Goal: Transaction & Acquisition: Purchase product/service

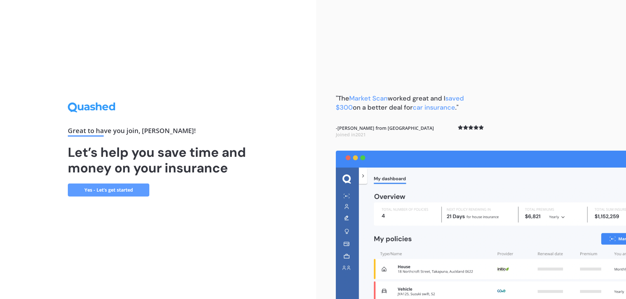
click at [97, 186] on link "Yes - Let’s get started" at bounding box center [108, 190] width 81 height 13
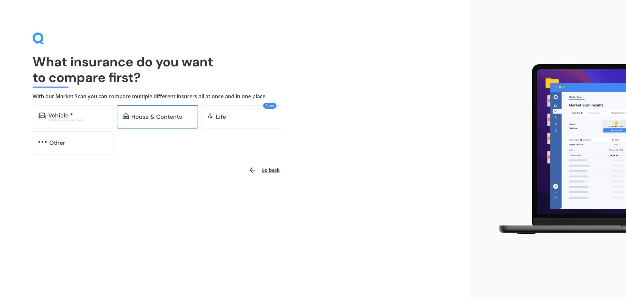
click at [157, 117] on div "House & Contents" at bounding box center [156, 117] width 51 height 7
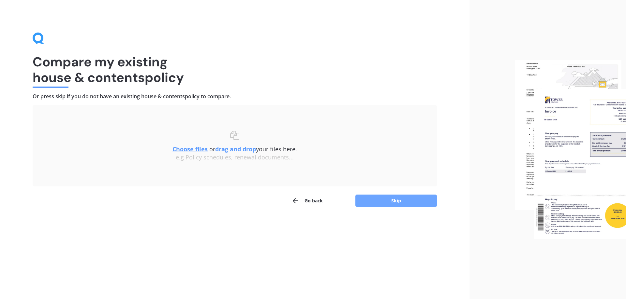
click at [398, 202] on button "Skip" at bounding box center [395, 201] width 81 height 12
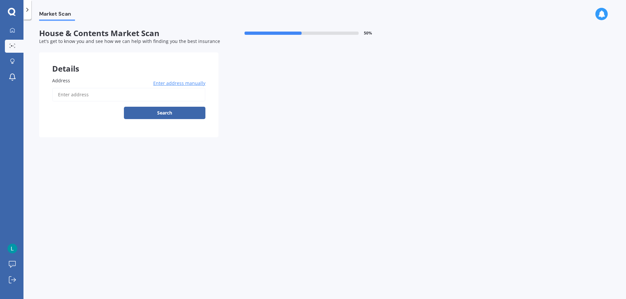
click at [92, 93] on input "Address" at bounding box center [128, 95] width 153 height 14
type input "[STREET_ADDRESS][PERSON_NAME]"
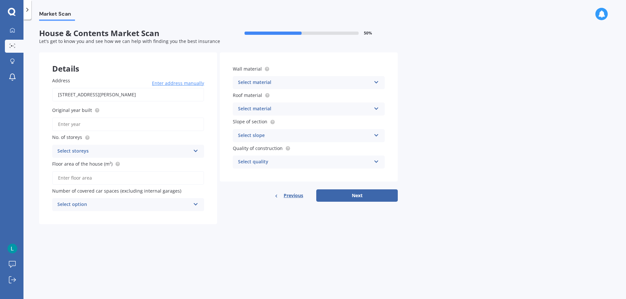
click at [196, 149] on icon at bounding box center [196, 150] width 6 height 5
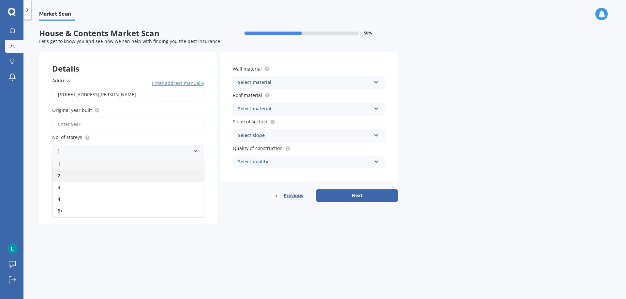
click at [154, 172] on div "2" at bounding box center [127, 176] width 151 height 12
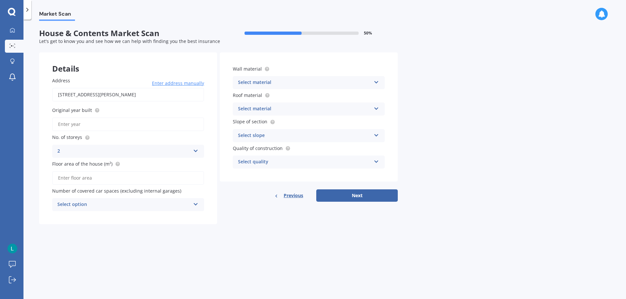
click at [120, 181] on input "Floor area of the house (m²)" at bounding box center [128, 178] width 152 height 14
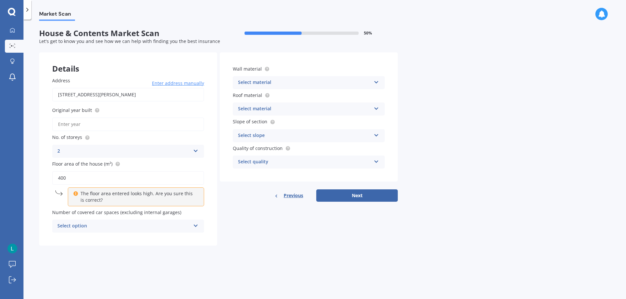
type input "400"
click at [111, 199] on p "The floor area entered looks high. Are you sure this is correct?" at bounding box center [137, 197] width 115 height 13
click at [133, 228] on div "Select option" at bounding box center [123, 227] width 133 height 8
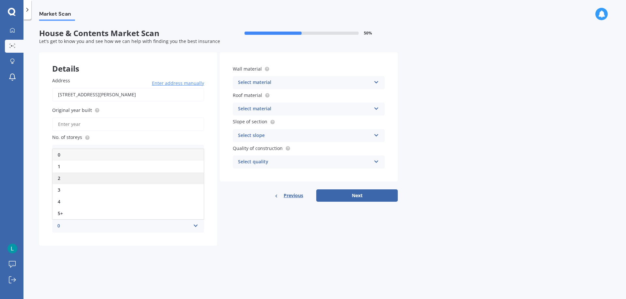
click at [71, 178] on div "2" at bounding box center [127, 179] width 151 height 12
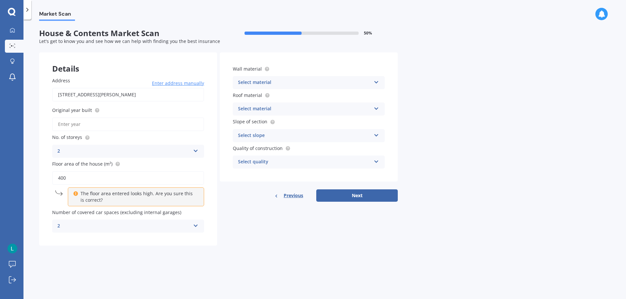
click at [131, 246] on div "Address [STREET_ADDRESS][PERSON_NAME] Enter address manually Search Original ye…" at bounding box center [128, 155] width 178 height 182
click at [115, 197] on p "The floor area entered looks high. Are you sure this is correct?" at bounding box center [137, 197] width 115 height 13
click at [68, 193] on div "The floor area entered looks high. Are you sure this is correct?" at bounding box center [136, 197] width 136 height 19
click at [140, 192] on p "The floor area entered looks high. Are you sure this is correct?" at bounding box center [137, 197] width 115 height 13
click at [236, 191] on div "Previous Next" at bounding box center [309, 196] width 178 height 12
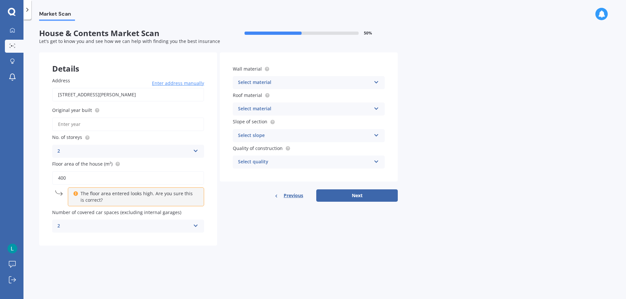
click at [375, 81] on icon at bounding box center [376, 81] width 6 height 5
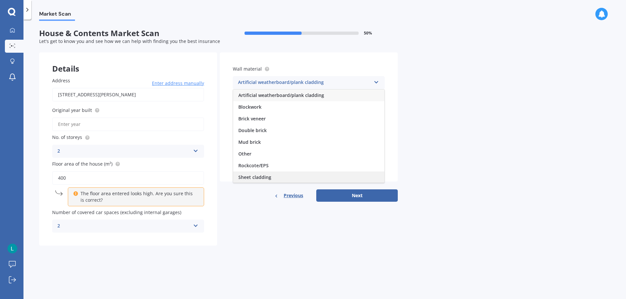
click at [306, 176] on div "Sheet cladding" at bounding box center [308, 178] width 151 height 12
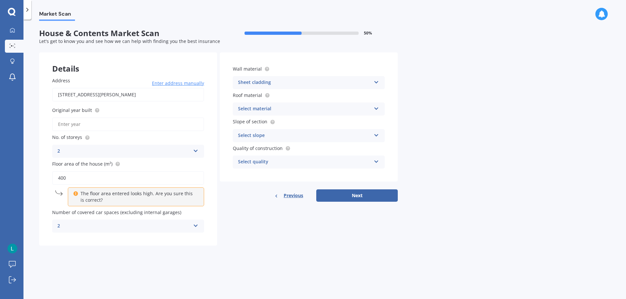
click at [375, 108] on icon at bounding box center [376, 107] width 6 height 5
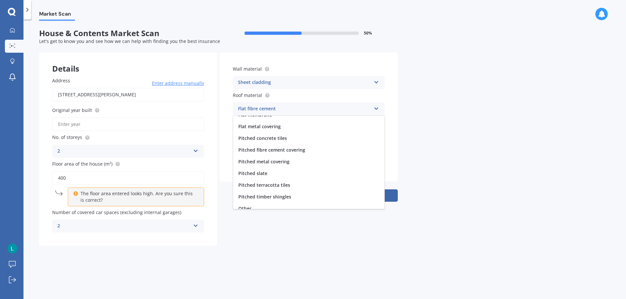
scroll to position [24, 0]
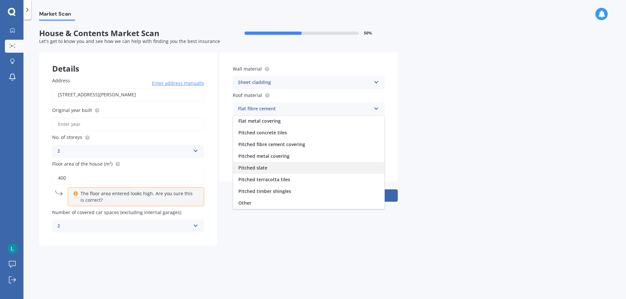
click at [267, 169] on div "Pitched slate" at bounding box center [308, 168] width 151 height 12
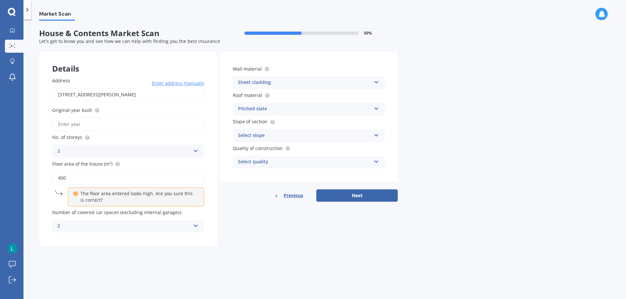
click at [376, 134] on icon at bounding box center [376, 134] width 6 height 5
click at [332, 147] on div "Flat or gentle slope (up to about 5°)" at bounding box center [308, 149] width 151 height 12
click at [376, 159] on icon at bounding box center [376, 160] width 6 height 5
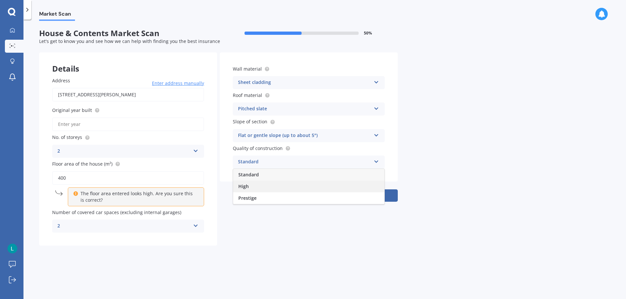
click at [344, 185] on div "High" at bounding box center [308, 187] width 151 height 12
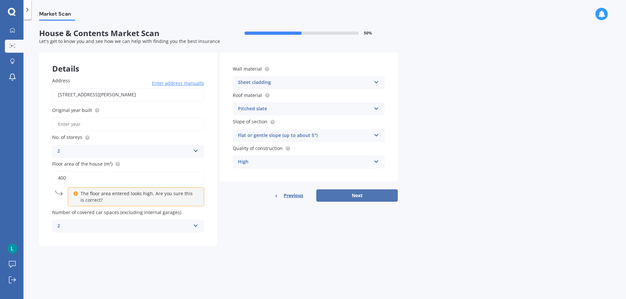
click at [352, 195] on button "Next" at bounding box center [356, 196] width 81 height 12
type input "2002"
click at [357, 196] on button "Next" at bounding box center [356, 196] width 81 height 12
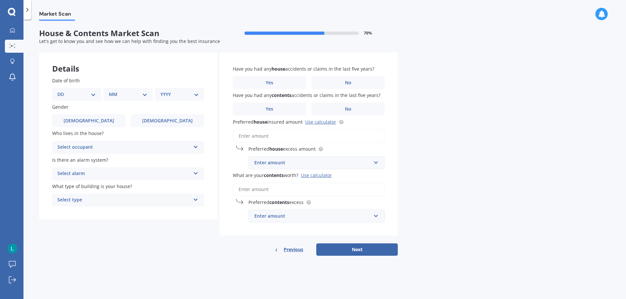
click at [93, 95] on select "DD 01 02 03 04 05 06 07 08 09 10 11 12 13 14 15 16 17 18 19 20 21 22 23 24 25 2…" at bounding box center [76, 94] width 38 height 7
select select "22"
click at [63, 91] on select "DD 01 02 03 04 05 06 07 08 09 10 11 12 13 14 15 16 17 18 19 20 21 22 23 24 25 2…" at bounding box center [76, 94] width 38 height 7
click at [146, 93] on select "MM 01 02 03 04 05 06 07 08 09 10 11 12" at bounding box center [129, 94] width 36 height 7
select select "09"
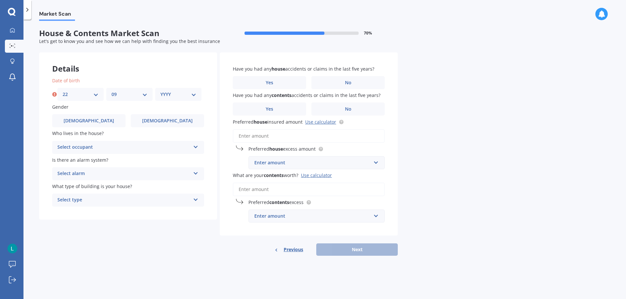
click at [111, 91] on select "MM 01 02 03 04 05 06 07 08 09 10 11 12" at bounding box center [129, 94] width 36 height 7
click at [194, 94] on select "YYYY 2009 2008 2007 2006 2005 2004 2003 2002 2001 2000 1999 1998 1997 1996 1995…" at bounding box center [178, 94] width 36 height 7
select select "1957"
click at [160, 91] on select "YYYY 2009 2008 2007 2006 2005 2004 2003 2002 2001 2000 1999 1998 1997 1996 1995…" at bounding box center [178, 94] width 36 height 7
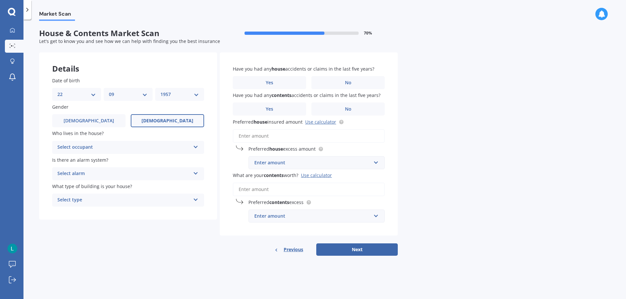
click at [158, 117] on label "[DEMOGRAPHIC_DATA]" at bounding box center [167, 120] width 73 height 13
click at [0, 0] on input "[DEMOGRAPHIC_DATA]" at bounding box center [0, 0] width 0 height 0
click at [196, 145] on icon at bounding box center [196, 146] width 6 height 5
click at [162, 157] on div "Owner" at bounding box center [127, 160] width 151 height 12
click at [194, 174] on icon at bounding box center [196, 172] width 6 height 5
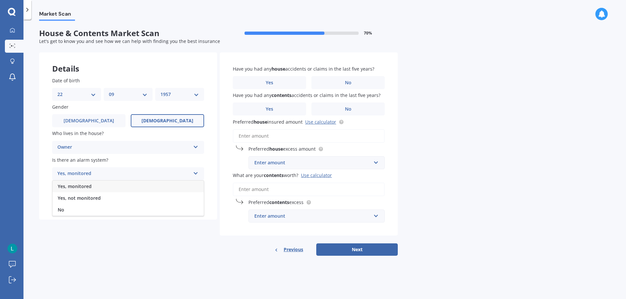
click at [183, 189] on div "Yes, monitored" at bounding box center [127, 187] width 151 height 12
click at [196, 171] on icon at bounding box center [196, 172] width 6 height 5
click at [190, 183] on div "Yes, monitored" at bounding box center [127, 187] width 151 height 12
click at [197, 172] on icon at bounding box center [196, 172] width 6 height 5
click at [198, 212] on div "No" at bounding box center [127, 210] width 151 height 12
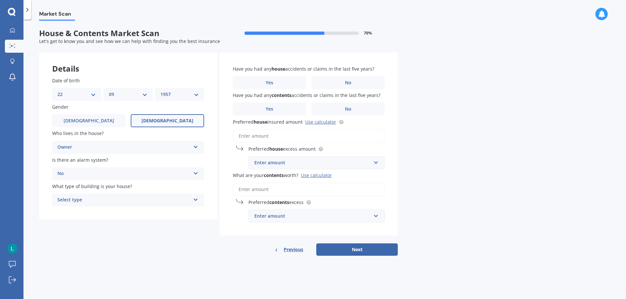
click at [195, 199] on icon at bounding box center [196, 199] width 6 height 5
click at [193, 197] on icon at bounding box center [196, 199] width 6 height 5
click at [195, 200] on icon at bounding box center [196, 199] width 6 height 5
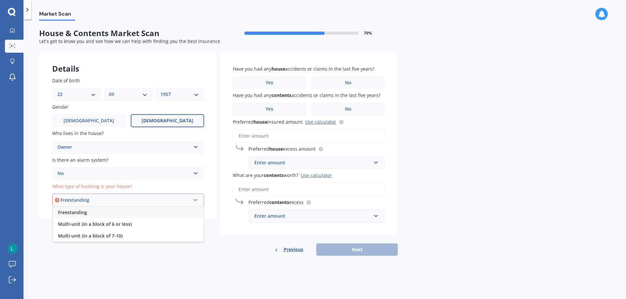
click at [181, 212] on div "Freestanding" at bounding box center [128, 213] width 151 height 12
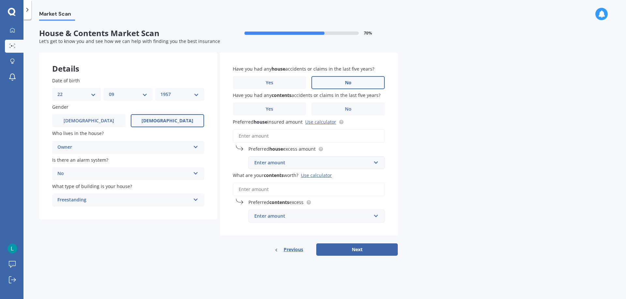
click at [347, 82] on span "No" at bounding box center [348, 83] width 7 height 6
click at [0, 0] on input "No" at bounding box center [0, 0] width 0 height 0
click at [270, 107] on span "Yes" at bounding box center [270, 110] width 8 height 6
click at [0, 0] on input "Yes" at bounding box center [0, 0] width 0 height 0
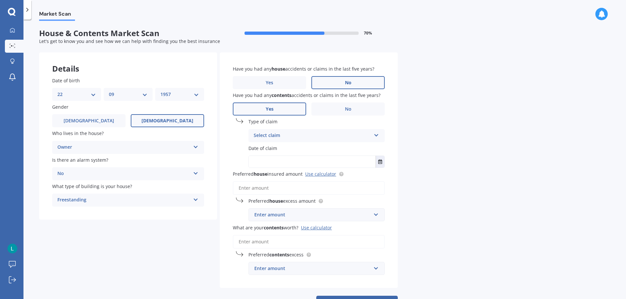
click at [374, 134] on icon at bounding box center [376, 134] width 6 height 5
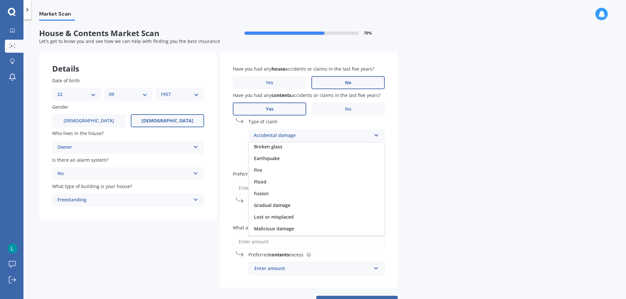
scroll to position [0, 0]
click at [389, 148] on div "Have you had any house accidents or claims in the last five years? Yes No Have …" at bounding box center [309, 170] width 178 height 236
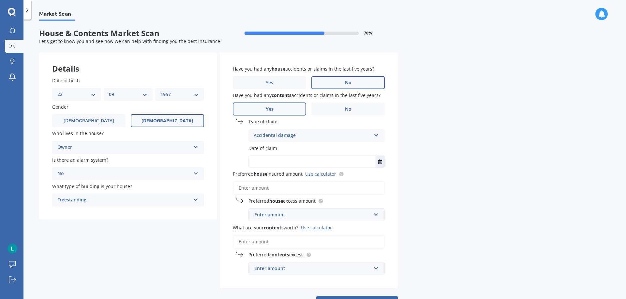
click at [377, 133] on icon at bounding box center [376, 134] width 6 height 5
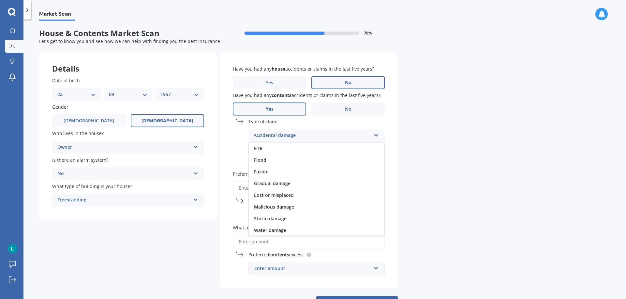
scroll to position [48, 0]
click at [335, 231] on div "Other" at bounding box center [317, 230] width 136 height 12
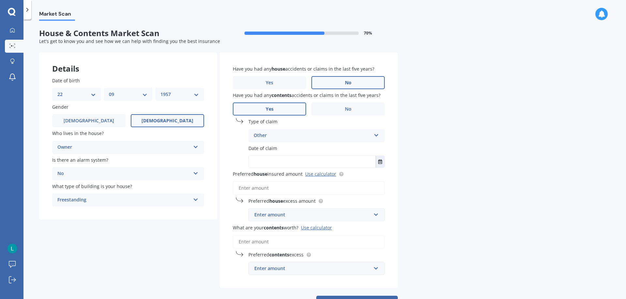
click at [324, 158] on input "text" at bounding box center [312, 162] width 127 height 12
type input "2023"
click at [306, 191] on input "Preferred house insured amount Use calculator" at bounding box center [309, 189] width 152 height 14
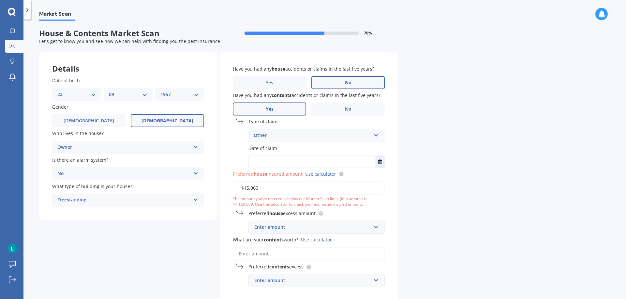
type input "$15,000"
click at [359, 229] on div "Enter amount" at bounding box center [312, 227] width 117 height 7
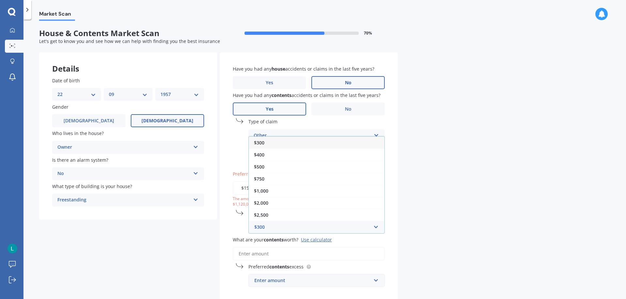
click at [401, 220] on div "Market Scan House & Contents Market Scan 70 % Let's get to know you and see how…" at bounding box center [324, 161] width 602 height 280
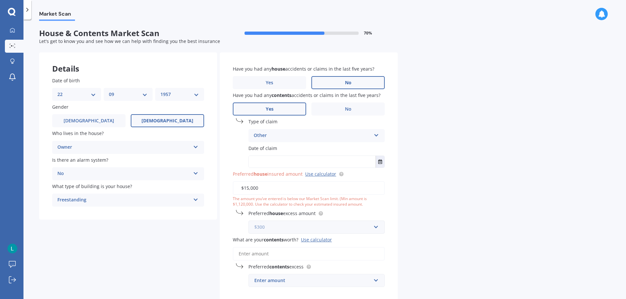
click at [374, 226] on input "text" at bounding box center [314, 227] width 130 height 12
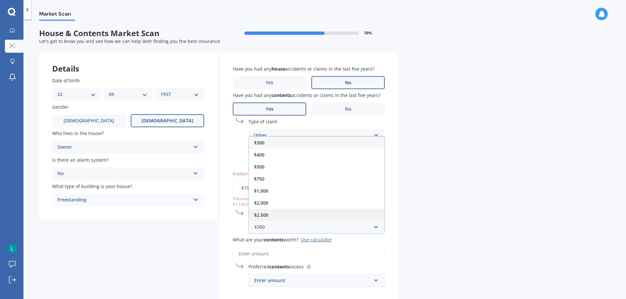
click at [311, 213] on div "$2,500" at bounding box center [317, 215] width 136 height 12
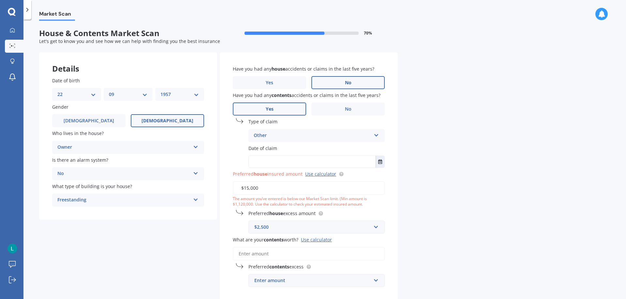
click at [357, 252] on input "What are your contents worth? Use calculator" at bounding box center [309, 254] width 152 height 14
click at [289, 229] on div "$2,500" at bounding box center [312, 227] width 117 height 7
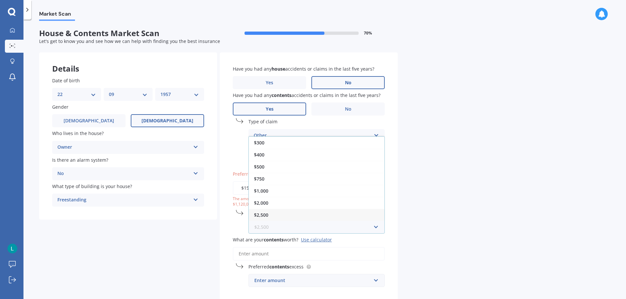
click at [377, 226] on input "text" at bounding box center [314, 227] width 130 height 12
click at [395, 201] on div "Have you had any house accidents or claims in the last five years? Yes No Have …" at bounding box center [309, 176] width 178 height 248
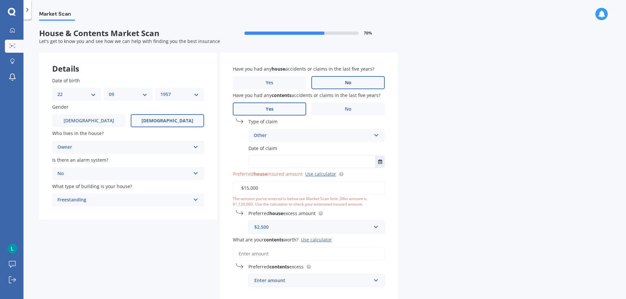
click at [272, 228] on div "$2,500" at bounding box center [312, 227] width 117 height 7
type input "2.500000"
click at [383, 239] on div "What are your contents worth? Use calculator" at bounding box center [309, 249] width 152 height 24
click at [264, 188] on input "$15,000" at bounding box center [309, 189] width 152 height 14
type input "$1"
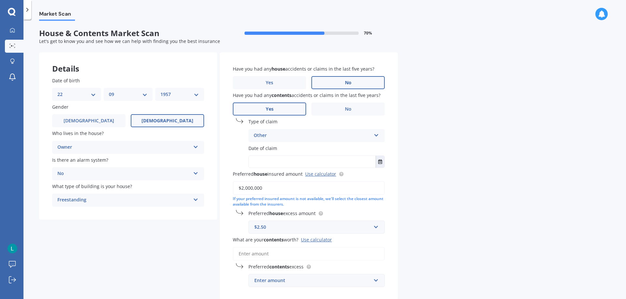
click at [249, 189] on input "$2,000,000" at bounding box center [309, 189] width 152 height 14
type input "$2,500,000"
click at [374, 226] on input "text" at bounding box center [314, 227] width 130 height 12
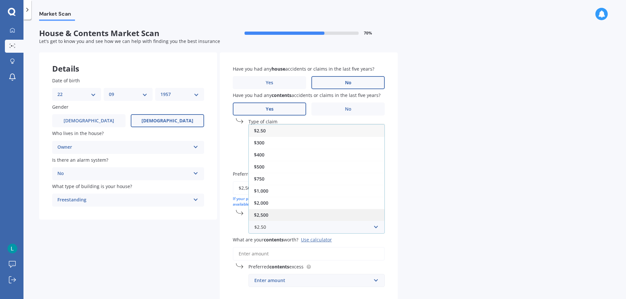
click at [352, 219] on div "$2,500" at bounding box center [317, 215] width 136 height 12
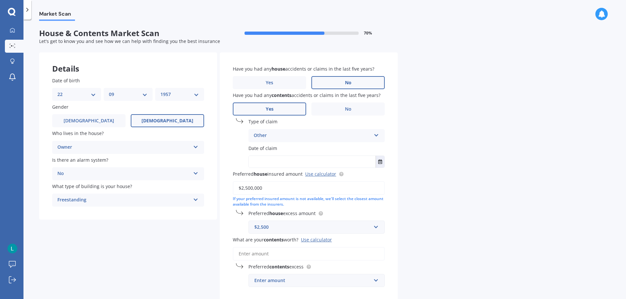
click at [301, 255] on input "What are your contents worth? Use calculator" at bounding box center [309, 254] width 152 height 14
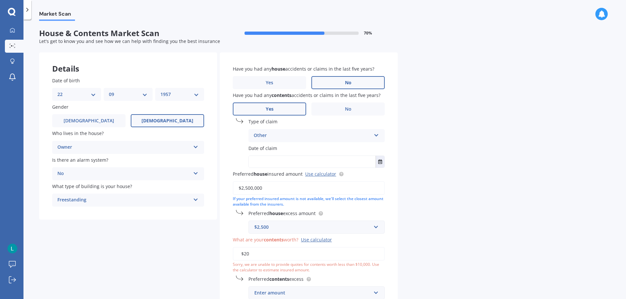
type input "$2"
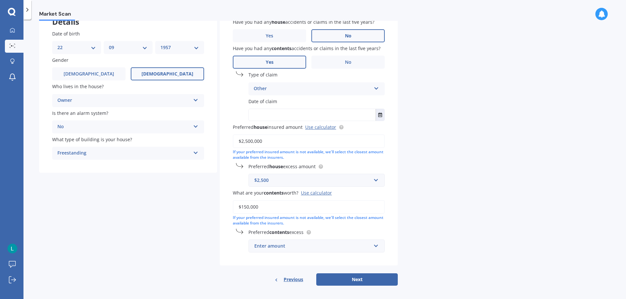
scroll to position [51, 0]
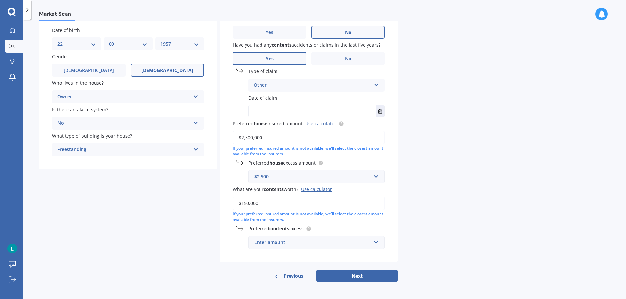
type input "$150,000"
click at [376, 242] on input "text" at bounding box center [314, 243] width 130 height 12
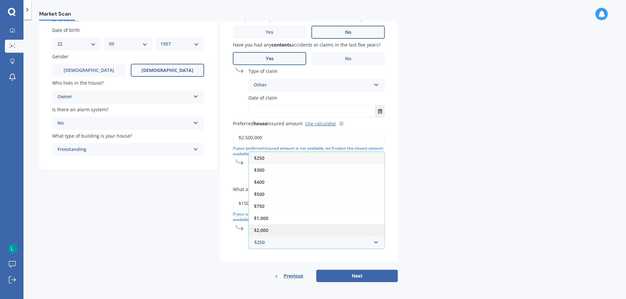
click at [340, 234] on div "$2,000" at bounding box center [317, 231] width 136 height 12
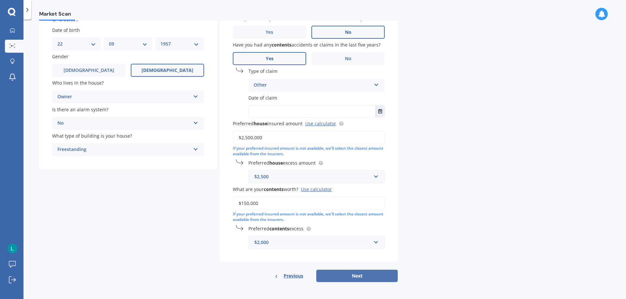
click at [354, 276] on button "Next" at bounding box center [356, 276] width 81 height 12
click at [380, 112] on icon "Select date" at bounding box center [380, 111] width 4 height 5
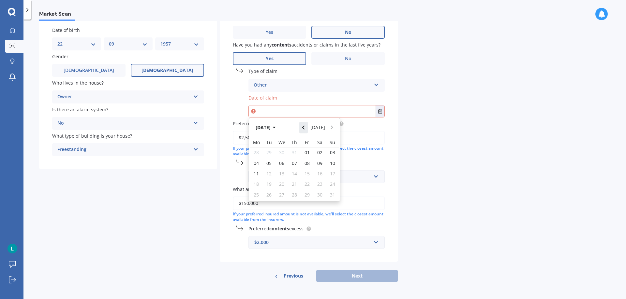
click at [304, 127] on icon "Navigate back" at bounding box center [303, 128] width 2 height 4
click at [275, 127] on icon "button" at bounding box center [274, 128] width 3 height 2
click at [268, 127] on icon "button" at bounding box center [269, 128] width 3 height 2
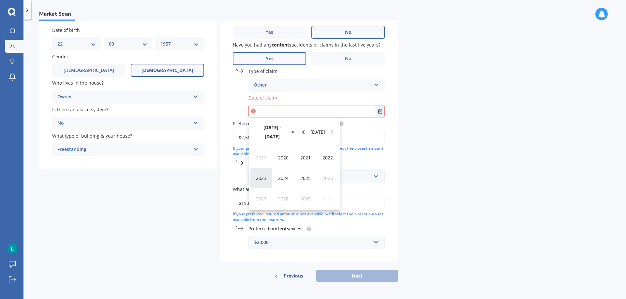
click at [262, 175] on span "2023" at bounding box center [261, 178] width 10 height 6
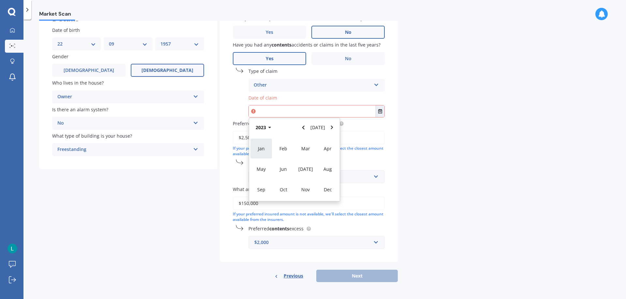
click at [262, 148] on span "Jan" at bounding box center [261, 149] width 7 height 6
click at [271, 171] on span "10" at bounding box center [268, 170] width 5 height 6
type input "[DATE]"
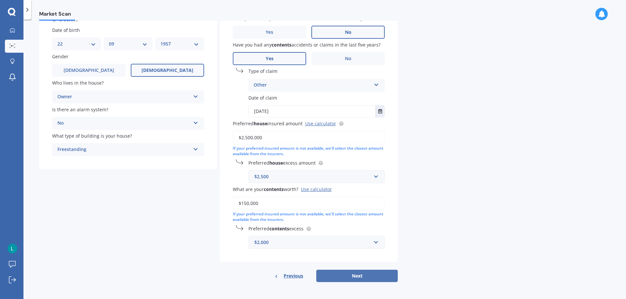
click at [355, 275] on button "Next" at bounding box center [356, 276] width 81 height 12
select select "22"
select select "09"
select select "1957"
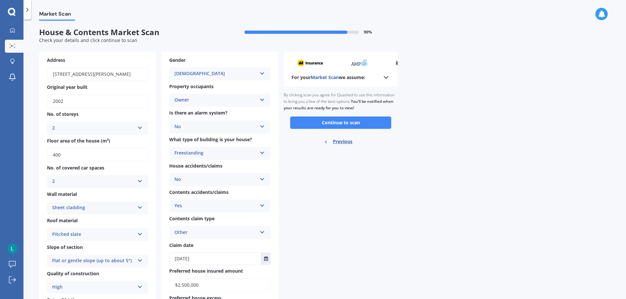
scroll to position [0, 0]
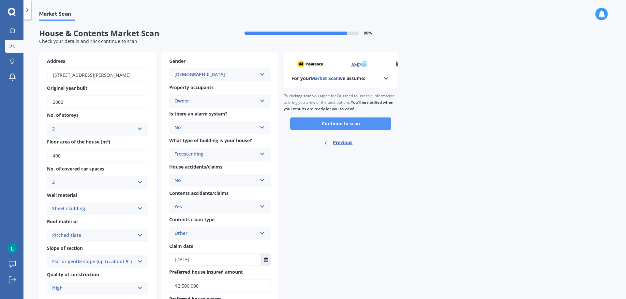
click at [336, 122] on button "Continue to scan" at bounding box center [340, 124] width 101 height 12
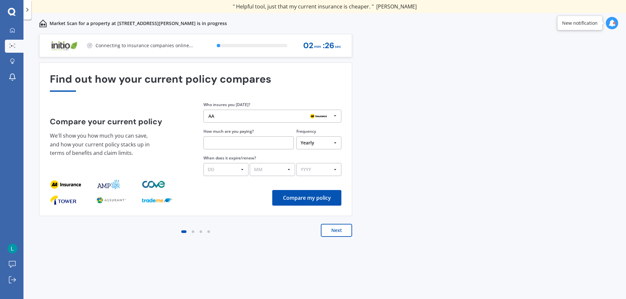
click at [335, 115] on icon at bounding box center [335, 116] width 10 height 12
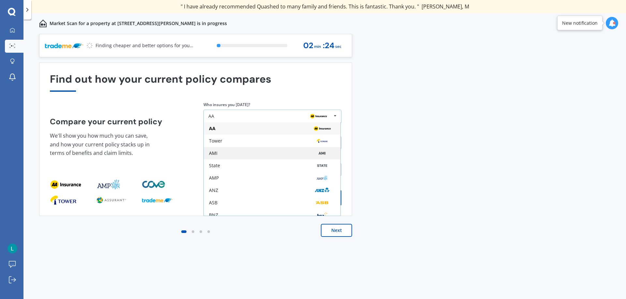
click at [246, 152] on div "AMI" at bounding box center [272, 153] width 126 height 5
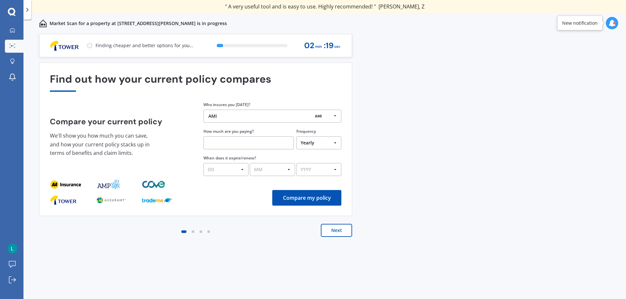
click at [253, 146] on input "text" at bounding box center [248, 143] width 90 height 13
type input "$7,800.00"
click at [241, 169] on select "DD 01 02 03 04 05 06 07 08 09 10 11 12 13 14 15 16 17 18 19 20 21 22 23 24 25 2…" at bounding box center [225, 169] width 45 height 13
click at [203, 163] on select "DD 01 02 03 04 05 06 07 08 09 10 11 12 13 14 15 16 17 18 19 20 21 22 23 24 25 2…" at bounding box center [225, 169] width 45 height 13
click at [243, 170] on select "DD 01 02 03 04 05 06 07 08 09 10 11 12 13 14 15 16 17 18 19 20 21 22 23 24 25 2…" at bounding box center [225, 169] width 45 height 13
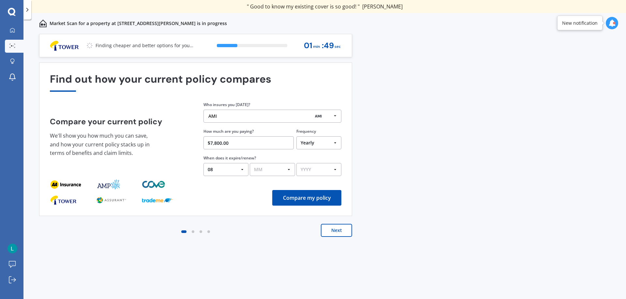
select select "28"
click at [203, 163] on select "DD 01 02 03 04 05 06 07 08 09 10 11 12 13 14 15 16 17 18 19 20 21 22 23 24 25 2…" at bounding box center [225, 169] width 45 height 13
click at [289, 169] on select "MM 01 02 03 04 05 06 07 08 09 10 11 12" at bounding box center [272, 169] width 45 height 13
select select "08"
click at [250, 163] on select "MM 01 02 03 04 05 06 07 08 09 10 11 12" at bounding box center [272, 169] width 45 height 13
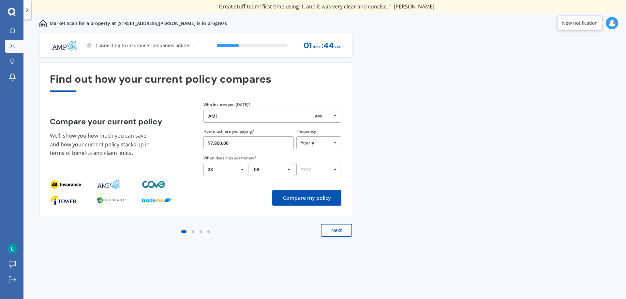
click at [334, 169] on select "YYYY 2026 2025 2024" at bounding box center [318, 169] width 45 height 13
select select "2025"
click at [296, 163] on select "YYYY 2026 2025 2024" at bounding box center [318, 169] width 45 height 13
click at [305, 199] on button "Compare my policy" at bounding box center [306, 198] width 69 height 16
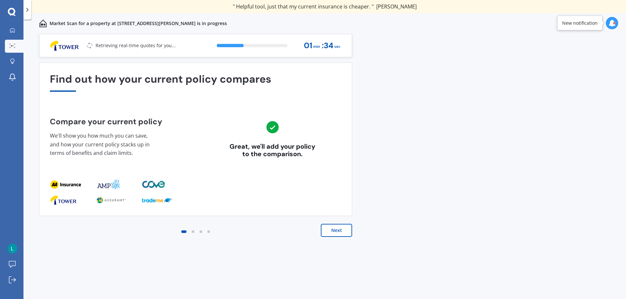
click at [337, 231] on button "Next" at bounding box center [336, 230] width 31 height 13
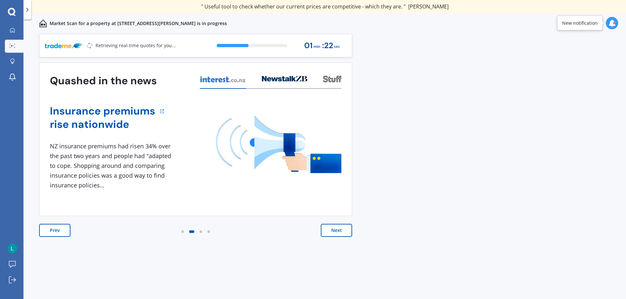
click at [337, 231] on button "Next" at bounding box center [336, 230] width 31 height 13
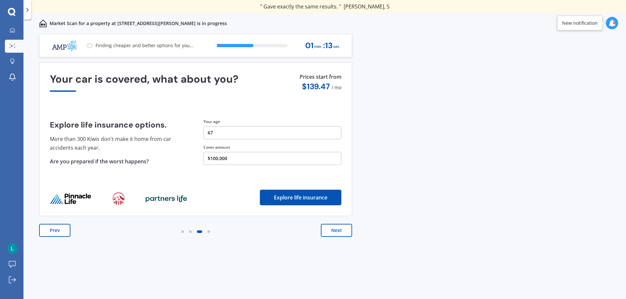
click at [337, 231] on button "Next" at bounding box center [336, 230] width 31 height 13
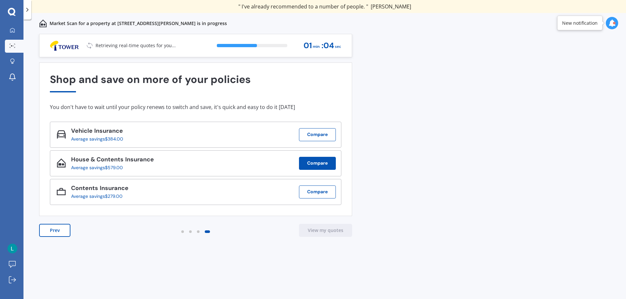
click at [315, 158] on button "Compare" at bounding box center [317, 163] width 37 height 13
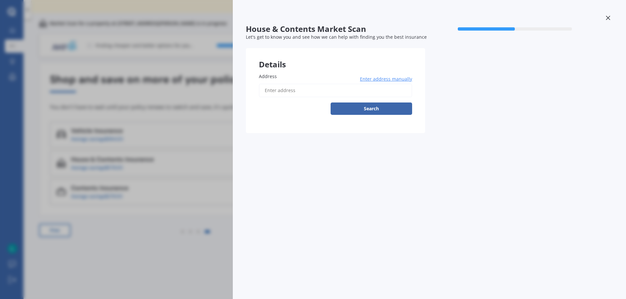
click at [516, 133] on div "Details Address Enter address manually Search Previous Next" at bounding box center [425, 90] width 358 height 85
click at [139, 245] on div "House & Contents Market Scan 50 % Let's get to know you and see how we can help…" at bounding box center [313, 149] width 626 height 299
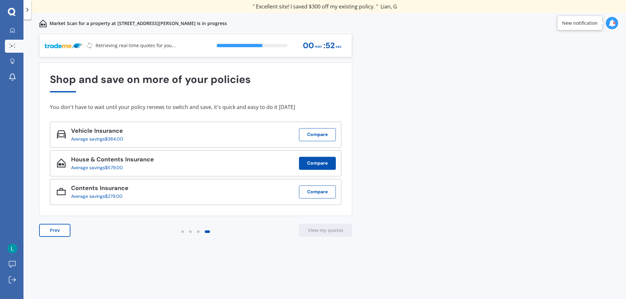
click at [313, 163] on button "Compare" at bounding box center [317, 163] width 37 height 13
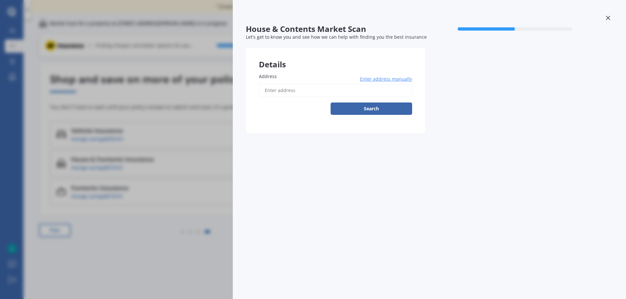
click at [321, 93] on input "Address" at bounding box center [335, 91] width 153 height 14
type input "[STREET_ADDRESS][PERSON_NAME]"
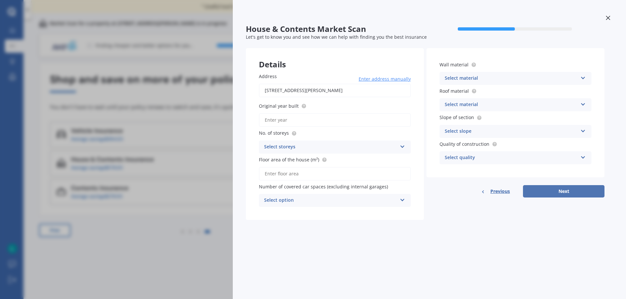
click at [563, 191] on button "Next" at bounding box center [563, 191] width 81 height 12
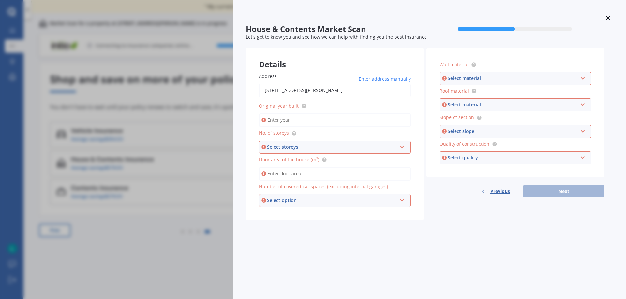
click at [167, 269] on div "House & Contents Market Scan 50 % Let's get to know you and see how we can help…" at bounding box center [313, 149] width 626 height 299
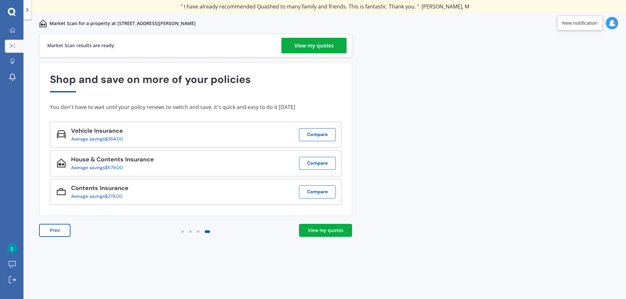
click at [307, 43] on div "View my quotes" at bounding box center [313, 46] width 39 height 16
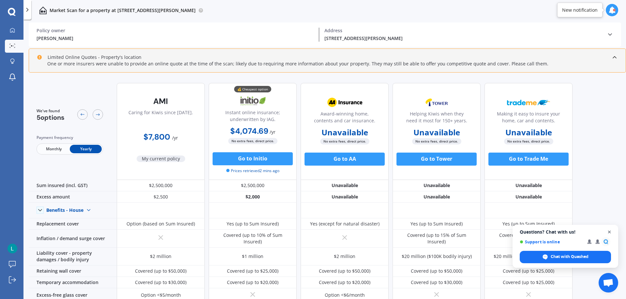
click at [609, 231] on span "Open chat" at bounding box center [609, 232] width 8 height 8
